Goal: Information Seeking & Learning: Check status

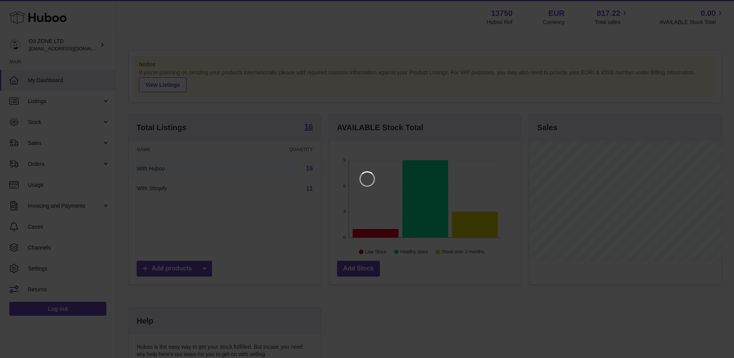
scroll to position [121, 193]
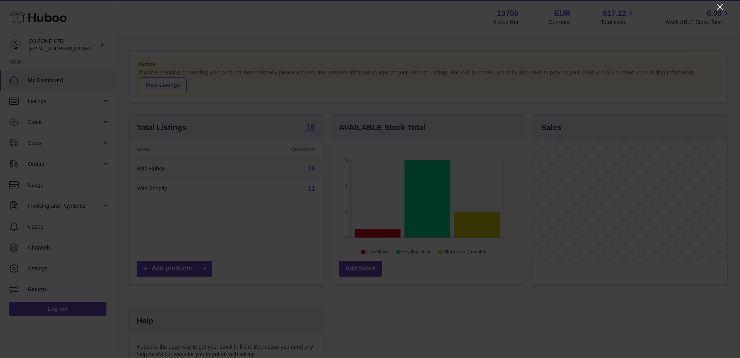
click at [719, 6] on icon "Close" at bounding box center [720, 7] width 6 height 6
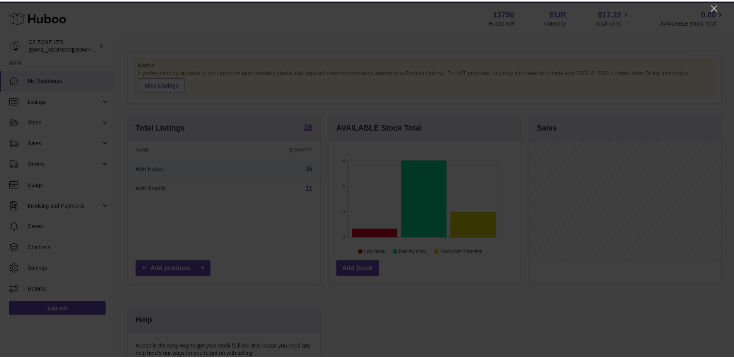
scroll to position [386871, 386800]
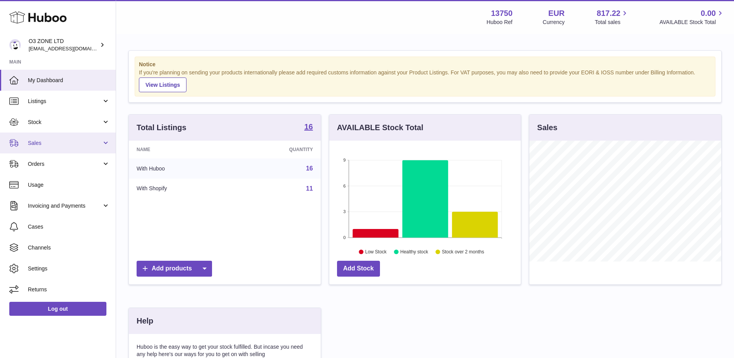
click at [41, 140] on span "Sales" at bounding box center [65, 142] width 74 height 7
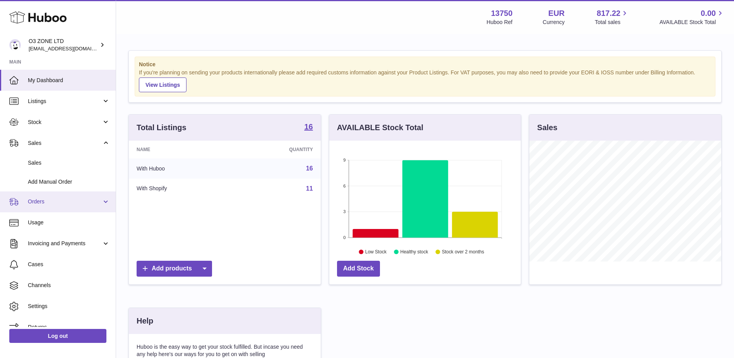
click at [45, 194] on link "Orders" at bounding box center [58, 201] width 116 height 21
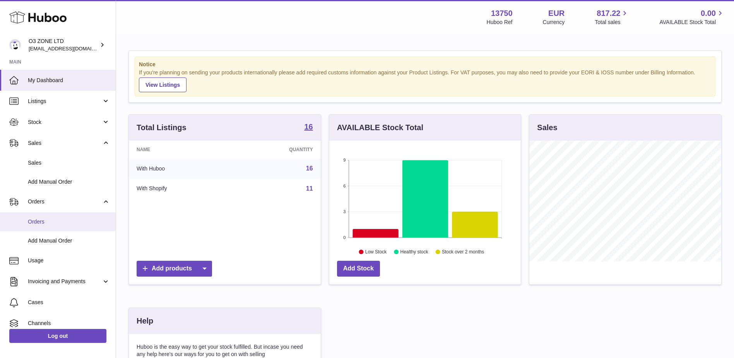
click at [42, 224] on span "Orders" at bounding box center [69, 221] width 82 height 7
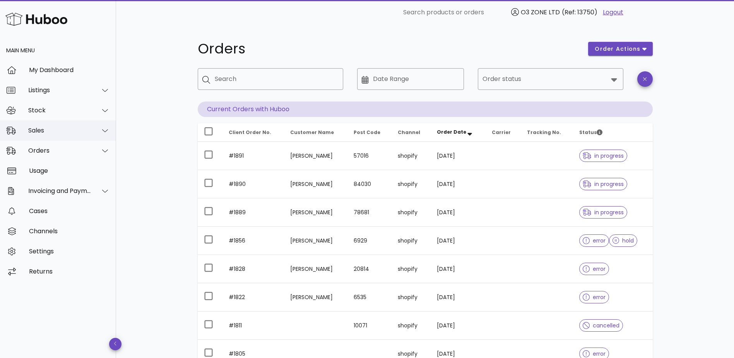
click at [40, 129] on div "Sales" at bounding box center [59, 130] width 63 height 7
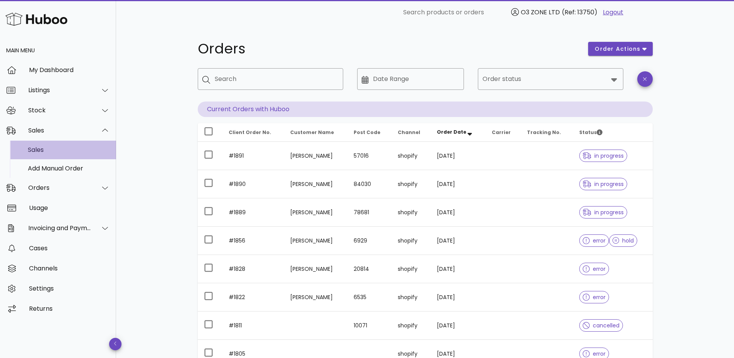
click at [43, 149] on div "Sales" at bounding box center [69, 149] width 82 height 7
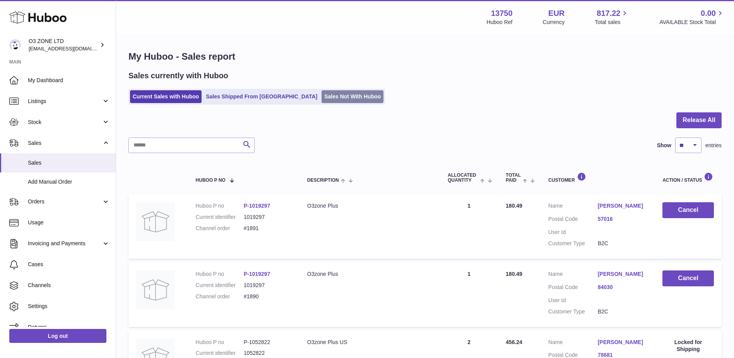
click at [322, 94] on link "Sales Not With Huboo" at bounding box center [353, 96] width 62 height 13
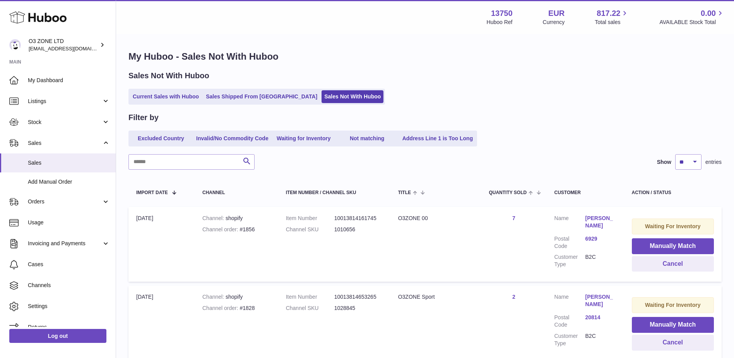
click at [252, 88] on div "Sales Not With Huboo Current Sales with Huboo Sales Shipped From Huboo Sales No…" at bounding box center [424, 87] width 593 height 34
click at [223, 94] on link "Sales Shipped From Huboo" at bounding box center [261, 96] width 117 height 13
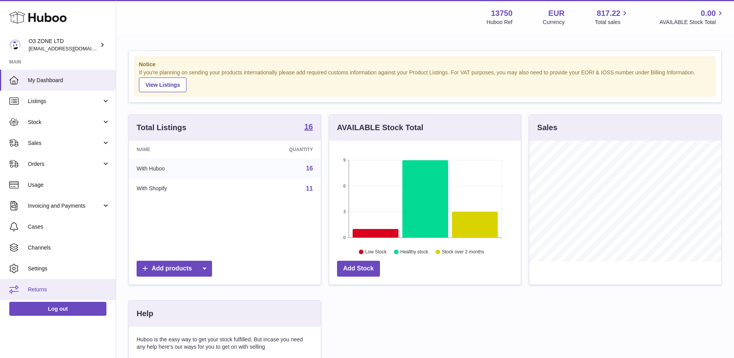
scroll to position [121, 192]
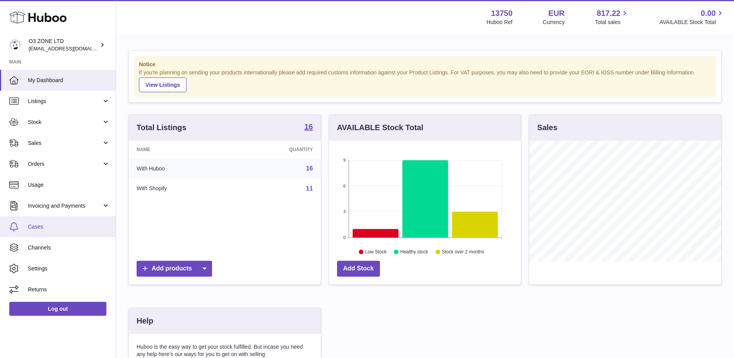
click at [39, 226] on span "Cases" at bounding box center [69, 226] width 82 height 7
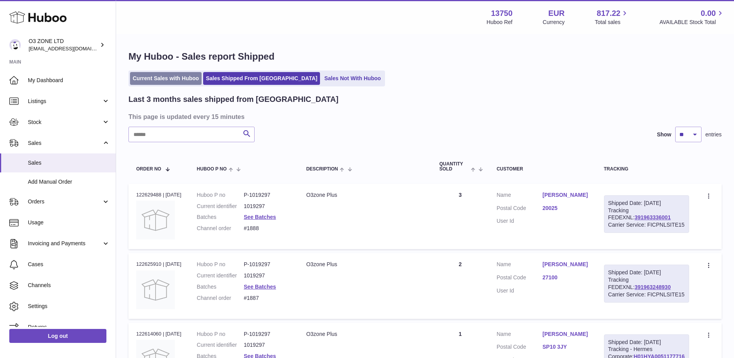
click at [176, 81] on link "Current Sales with Huboo" at bounding box center [166, 78] width 72 height 13
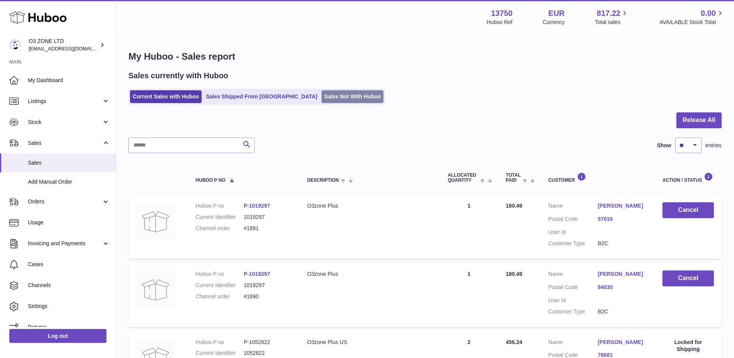
click at [322, 99] on link "Sales Not With Huboo" at bounding box center [353, 96] width 62 height 13
